Goal: Check status: Check status

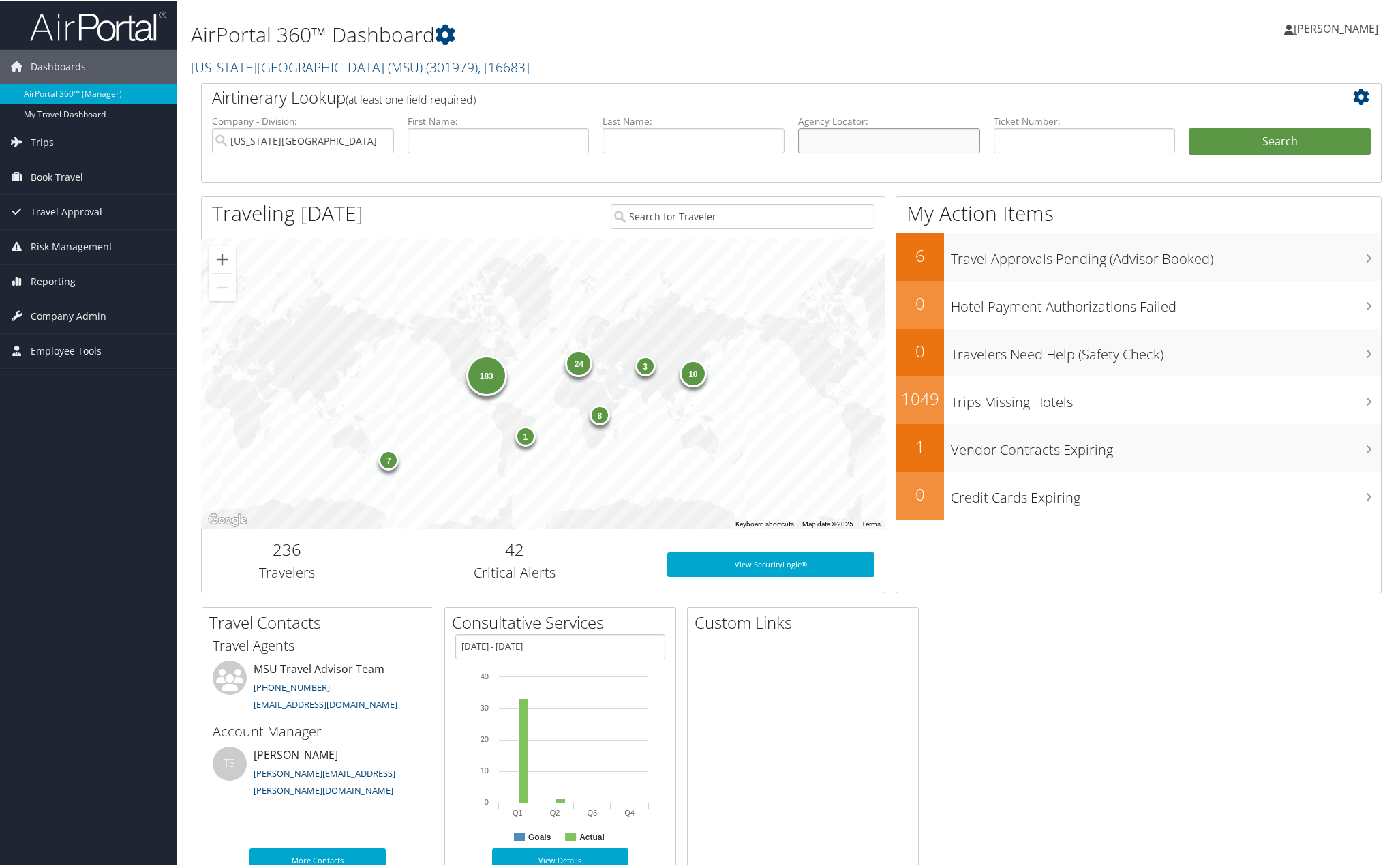
click at [858, 129] on input "text" at bounding box center [889, 139] width 182 height 25
paste input "CTPR4W"
type input "CTPR4W"
click at [1319, 142] on button "Search" at bounding box center [1279, 140] width 182 height 28
